Goal: Check status

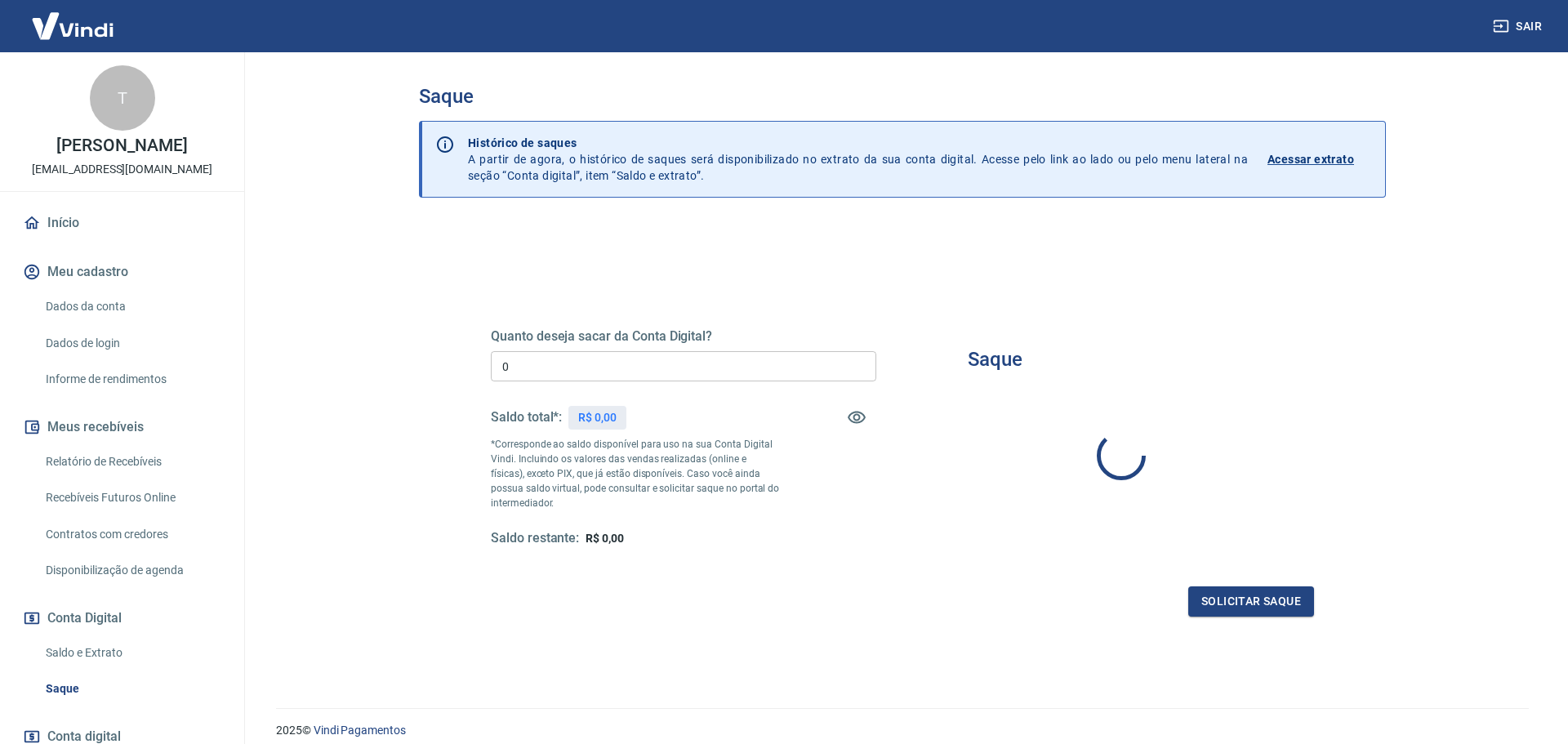
type input "R$ 0,00"
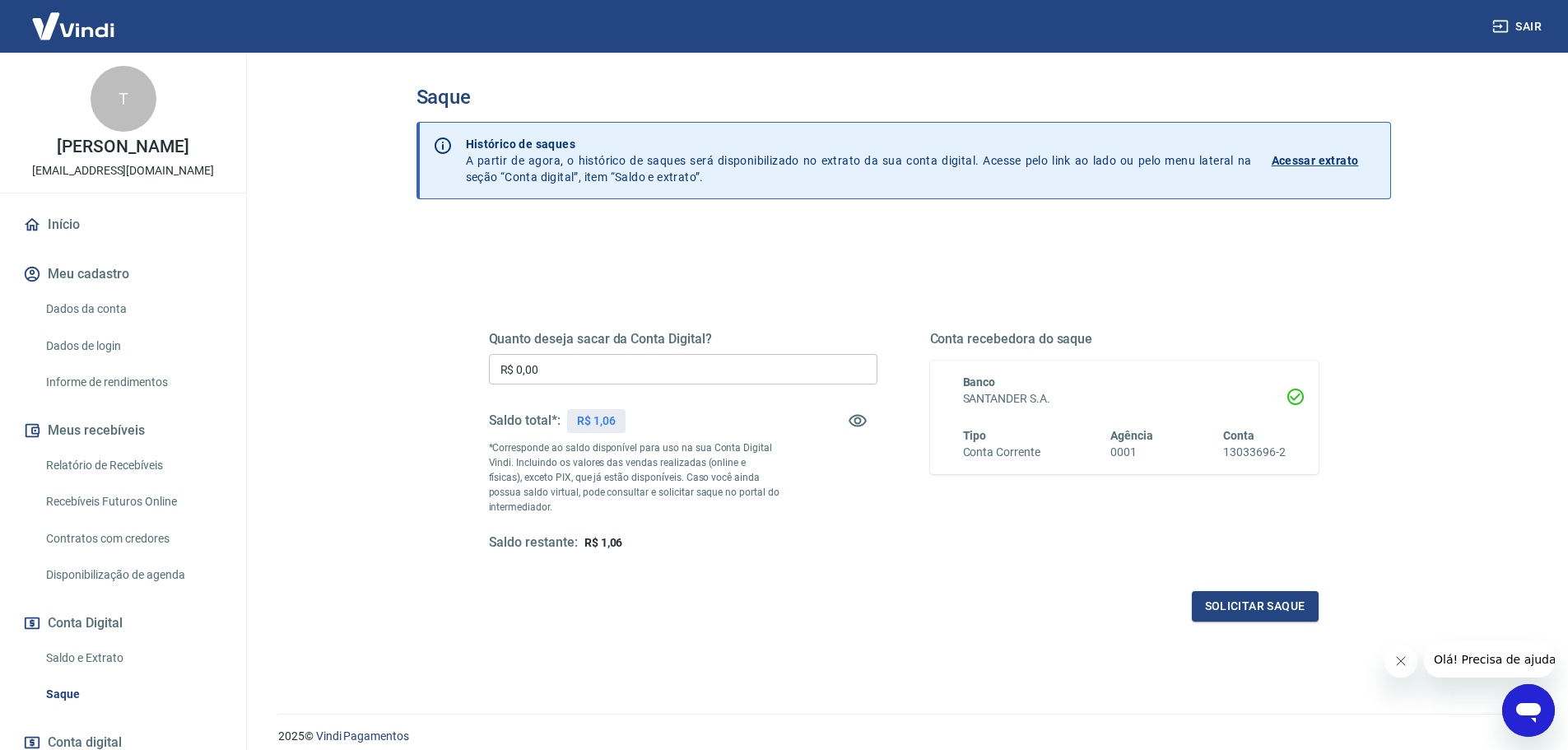
click at [80, 652] on link "Saldo e Extrato" at bounding box center [132, 658] width 187 height 34
